Goal: Information Seeking & Learning: Learn about a topic

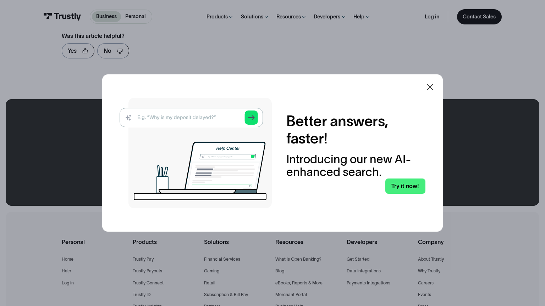
scroll to position [426, 0]
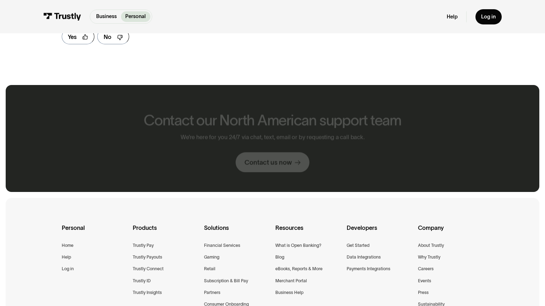
scroll to position [411, 0]
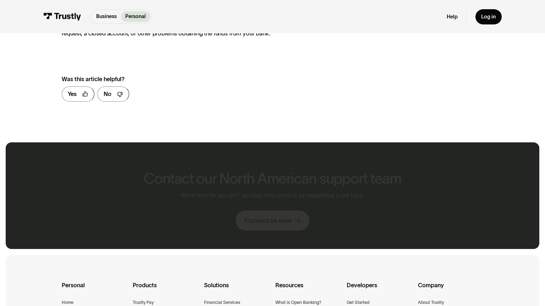
scroll to position [727, 0]
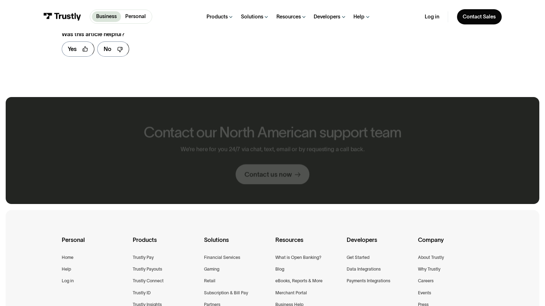
scroll to position [940, 0]
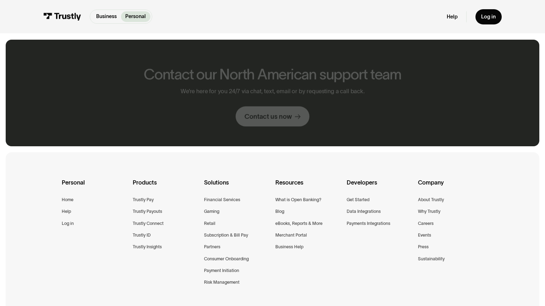
scroll to position [366, 0]
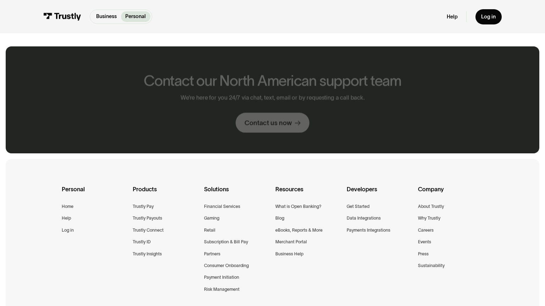
scroll to position [373, 0]
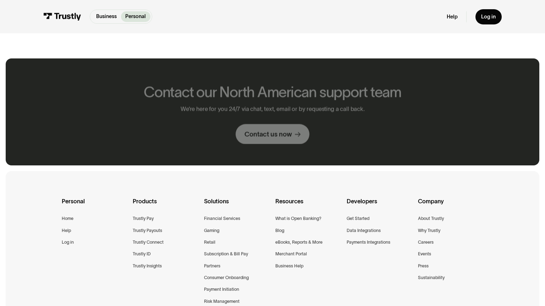
scroll to position [385, 0]
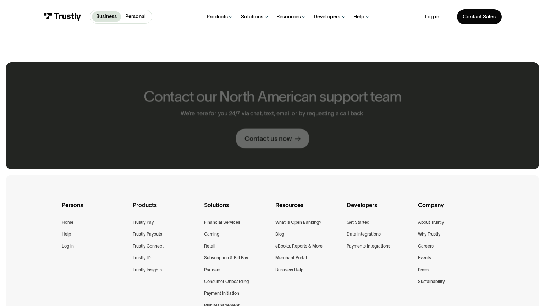
scroll to position [389, 0]
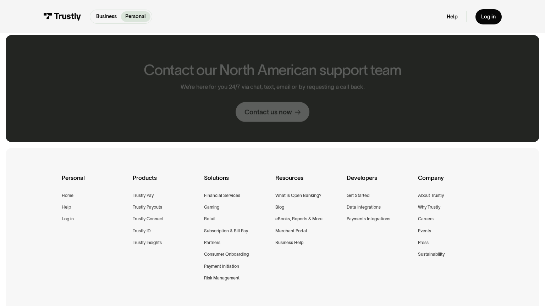
scroll to position [362, 0]
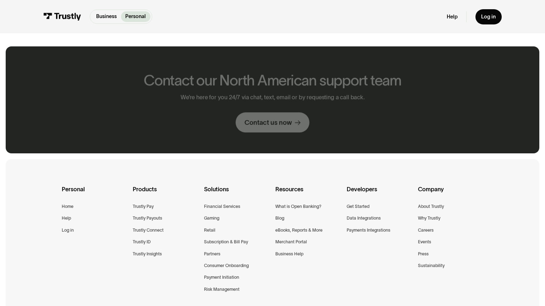
scroll to position [373, 0]
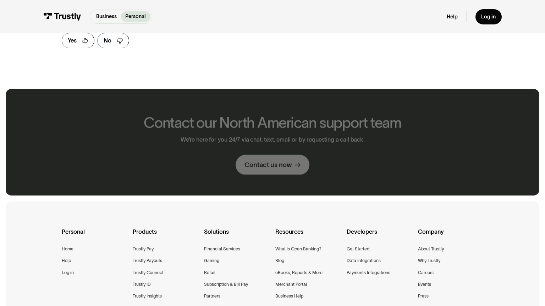
scroll to position [415, 0]
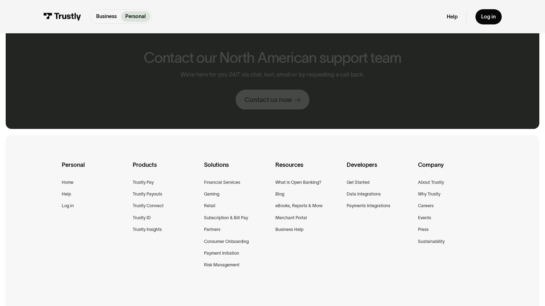
scroll to position [349, 0]
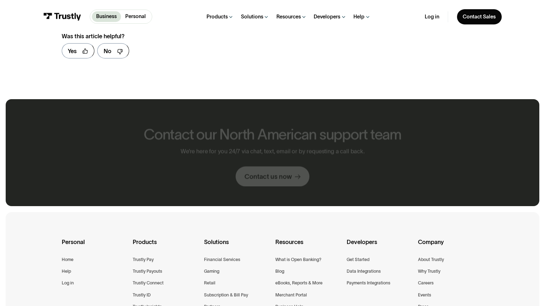
scroll to position [426, 0]
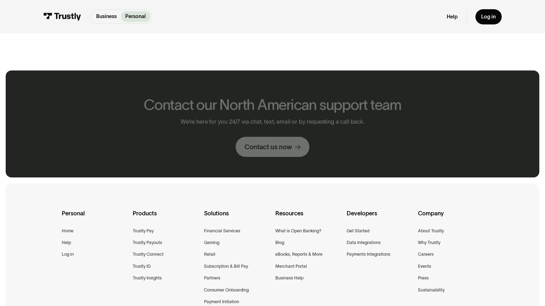
scroll to position [397, 0]
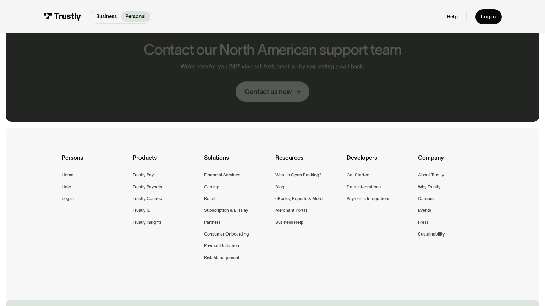
scroll to position [341, 0]
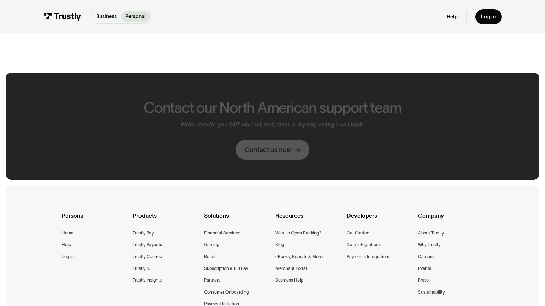
scroll to position [399, 0]
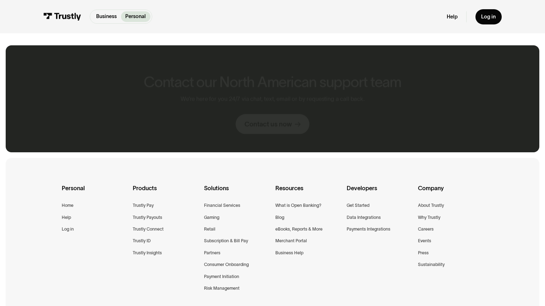
scroll to position [372, 0]
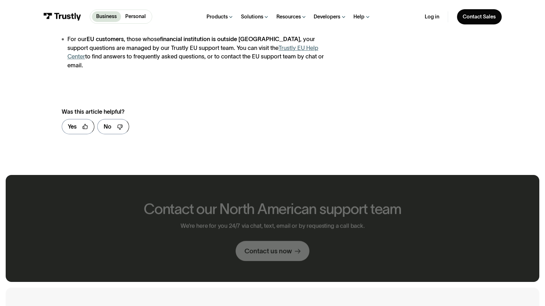
scroll to position [493, 0]
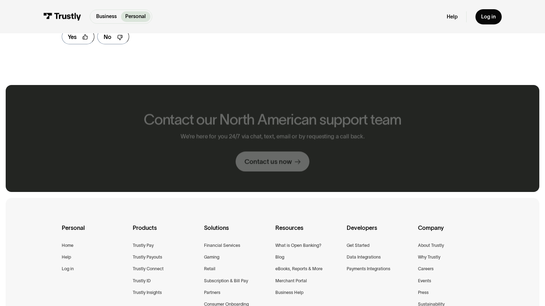
scroll to position [411, 0]
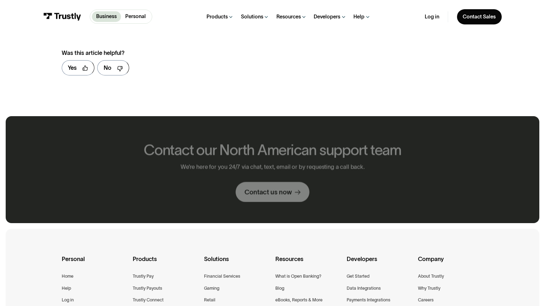
scroll to position [436, 0]
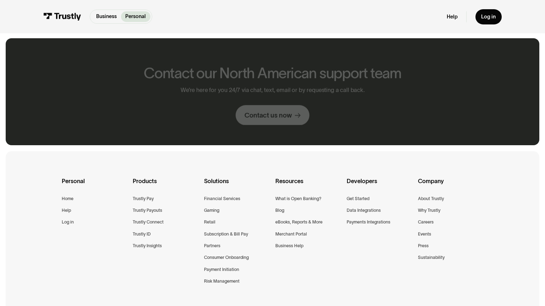
scroll to position [365, 0]
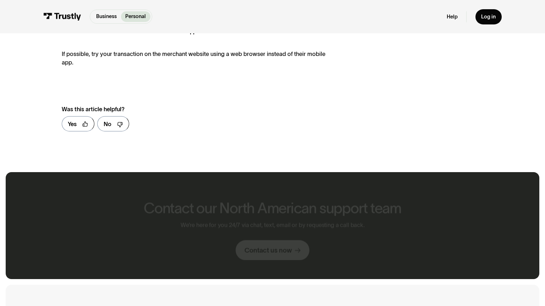
scroll to position [499, 0]
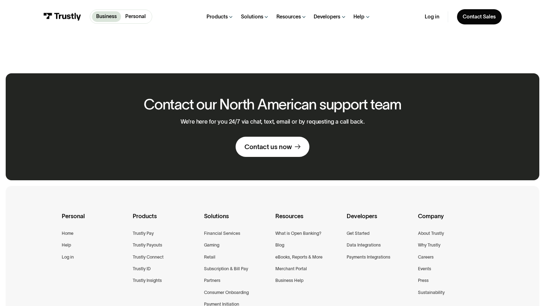
scroll to position [400, 0]
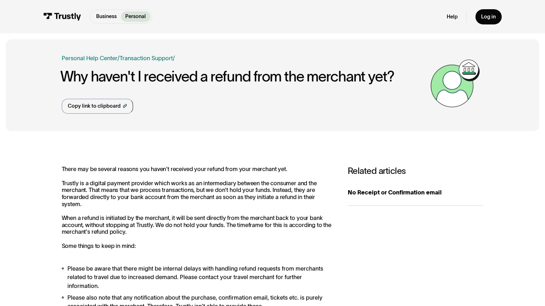
scroll to position [513, 0]
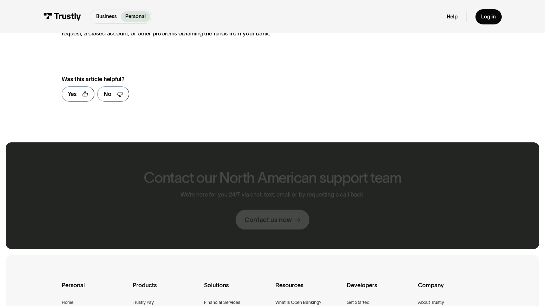
scroll to position [727, 0]
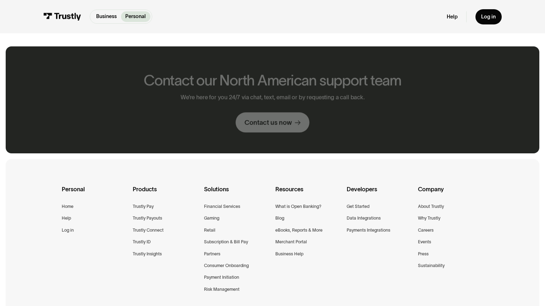
scroll to position [373, 0]
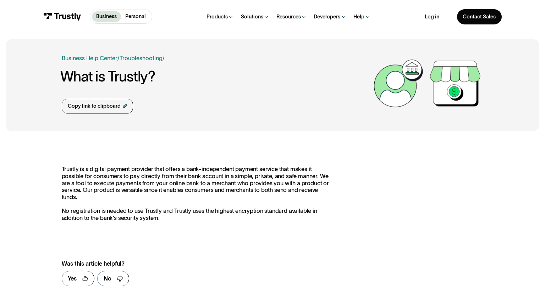
scroll to position [355, 0]
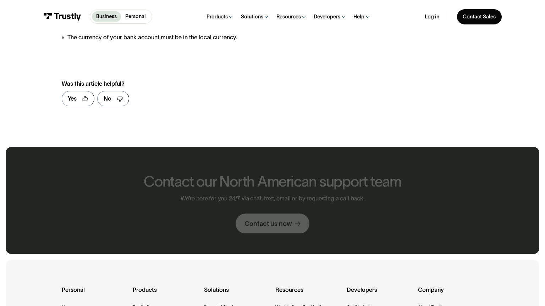
scroll to position [474, 0]
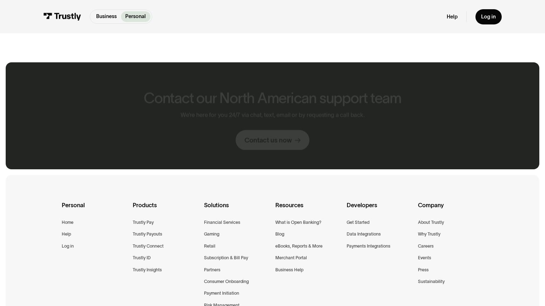
scroll to position [389, 0]
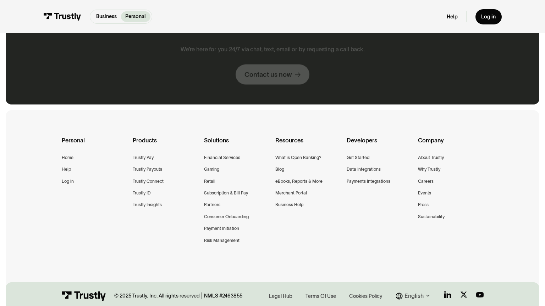
scroll to position [324, 0]
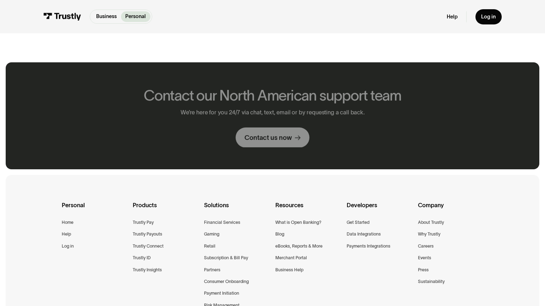
scroll to position [389, 0]
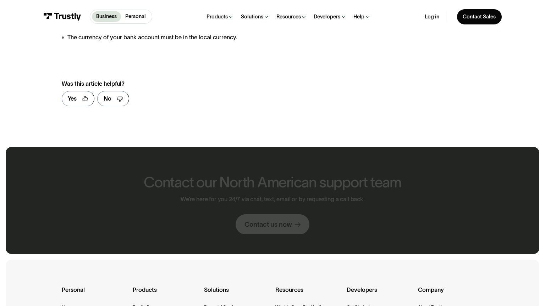
scroll to position [474, 0]
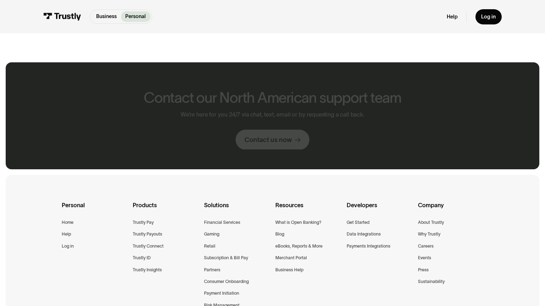
scroll to position [389, 0]
